Goal: Communication & Community: Participate in discussion

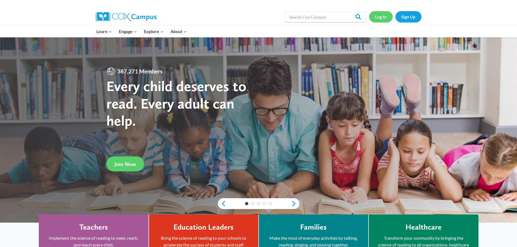
click at [377, 16] on link "Log In" at bounding box center [381, 16] width 24 height 11
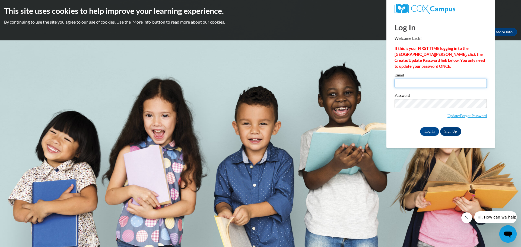
click at [420, 83] on input "Email" at bounding box center [441, 83] width 92 height 9
type input "sfranz@kusd.edu"
click at [427, 129] on input "Log In" at bounding box center [429, 131] width 19 height 9
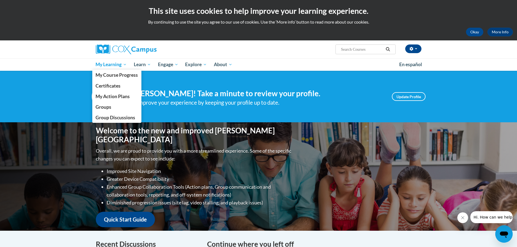
click at [125, 65] on span "My Learning" at bounding box center [111, 64] width 31 height 7
click at [132, 118] on span "Group Discussions" at bounding box center [116, 118] width 40 height 6
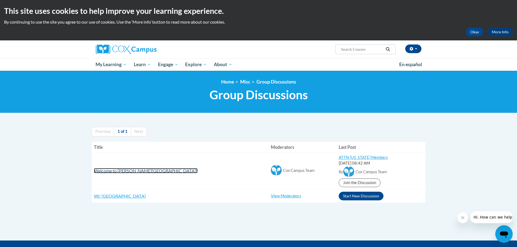
click at [130, 171] on span "Welcome to Cox Campus!" at bounding box center [146, 170] width 104 height 5
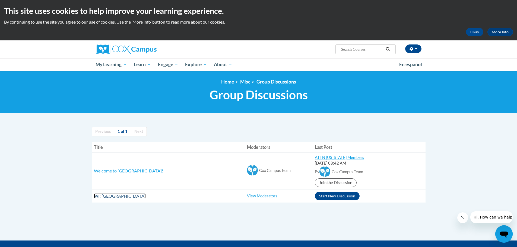
click at [134, 195] on span "WI: [GEOGRAPHIC_DATA]" at bounding box center [120, 196] width 52 height 5
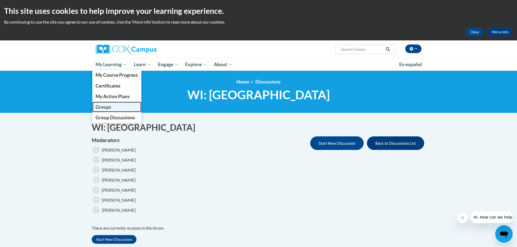
click at [106, 110] on link "Groups" at bounding box center [116, 107] width 49 height 11
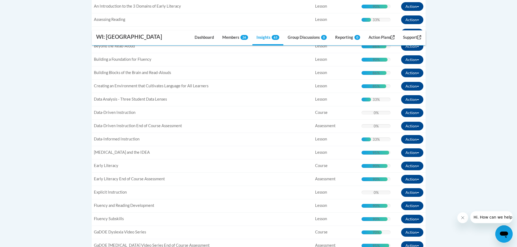
scroll to position [300, 0]
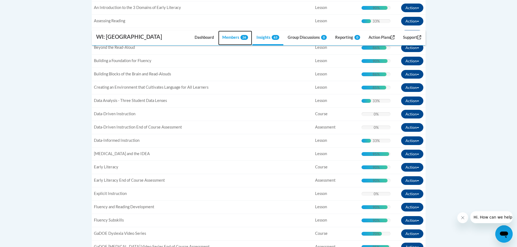
click at [232, 40] on link "Members 26" at bounding box center [235, 38] width 34 height 15
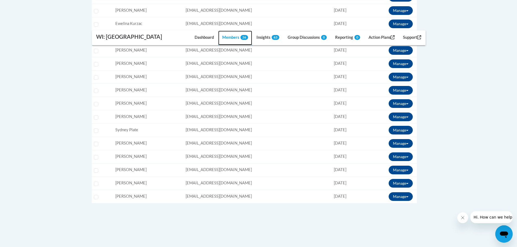
scroll to position [393, 0]
